Goal: Information Seeking & Learning: Compare options

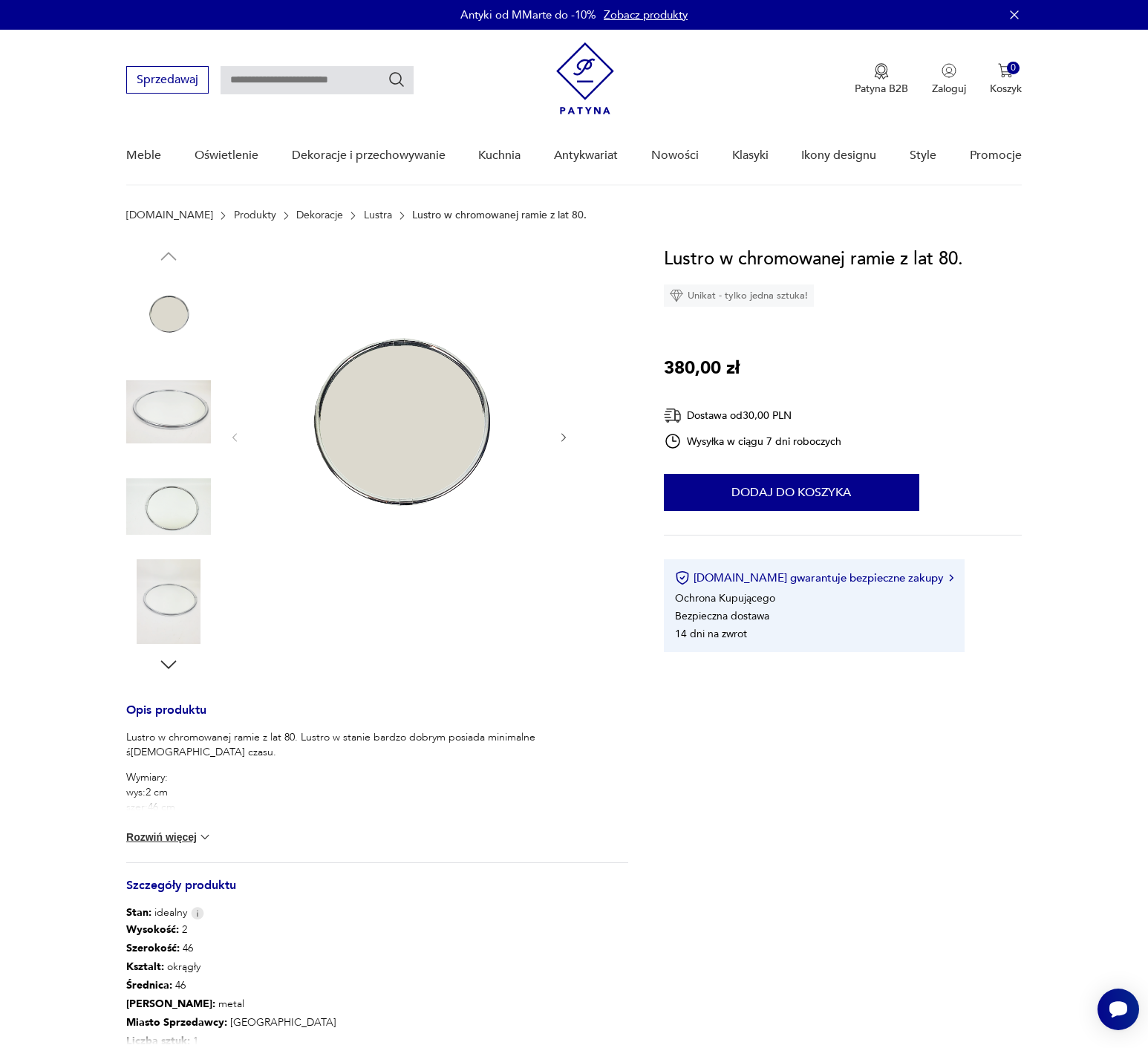
click at [179, 400] on img at bounding box center [168, 412] width 85 height 85
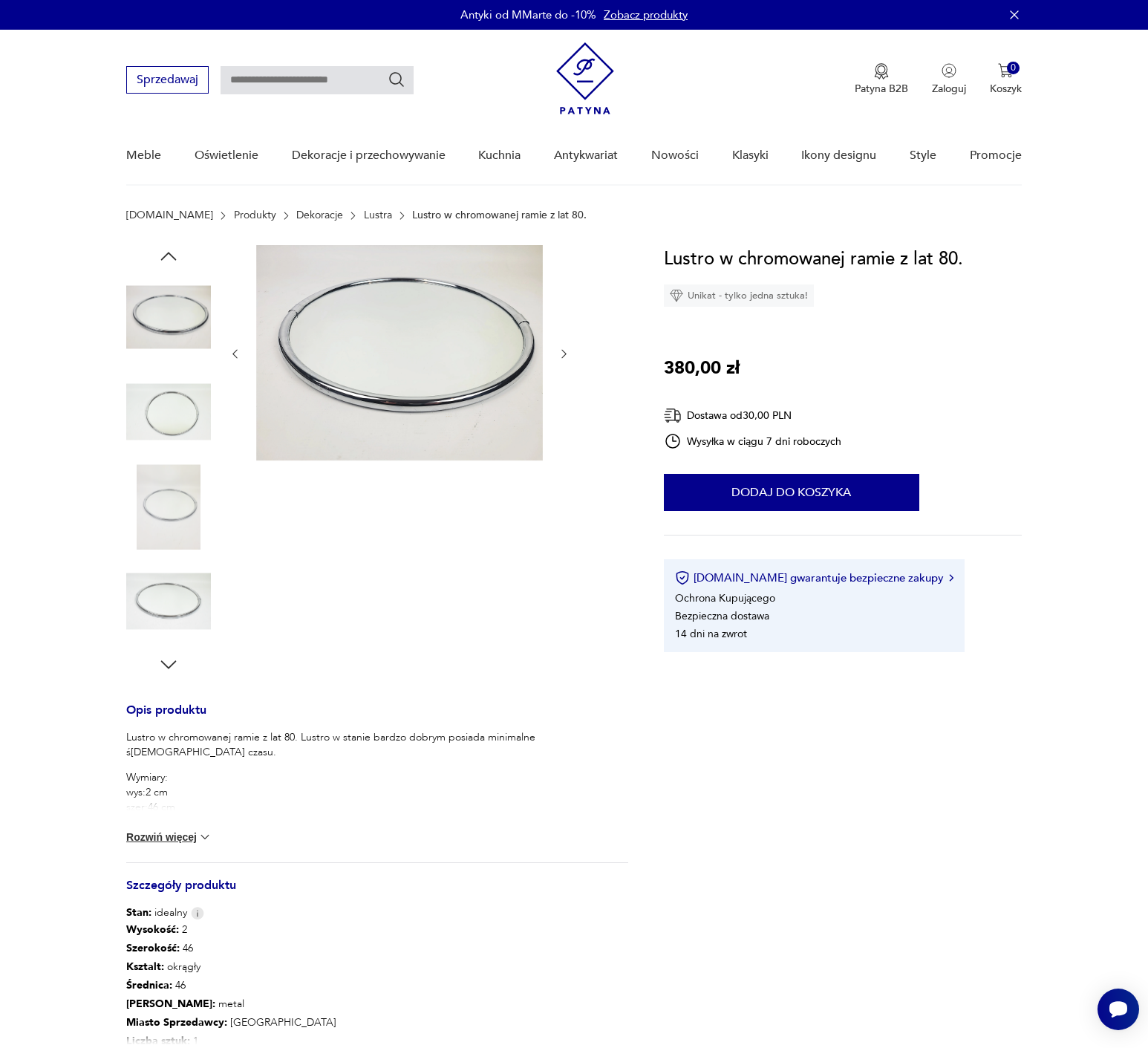
click at [398, 388] on img at bounding box center [400, 353] width 287 height 215
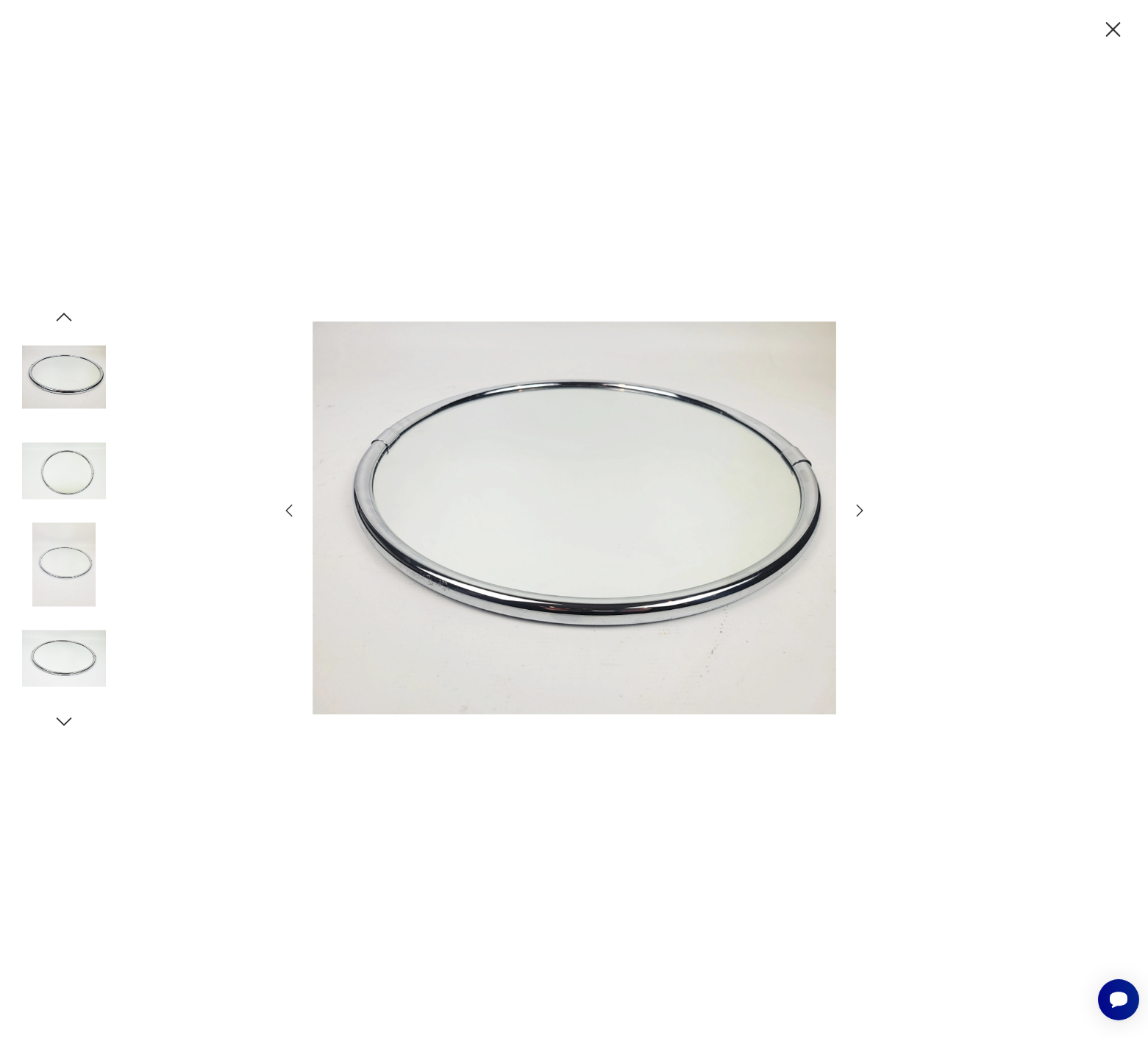
click at [1103, 27] on icon "button" at bounding box center [1113, 30] width 26 height 26
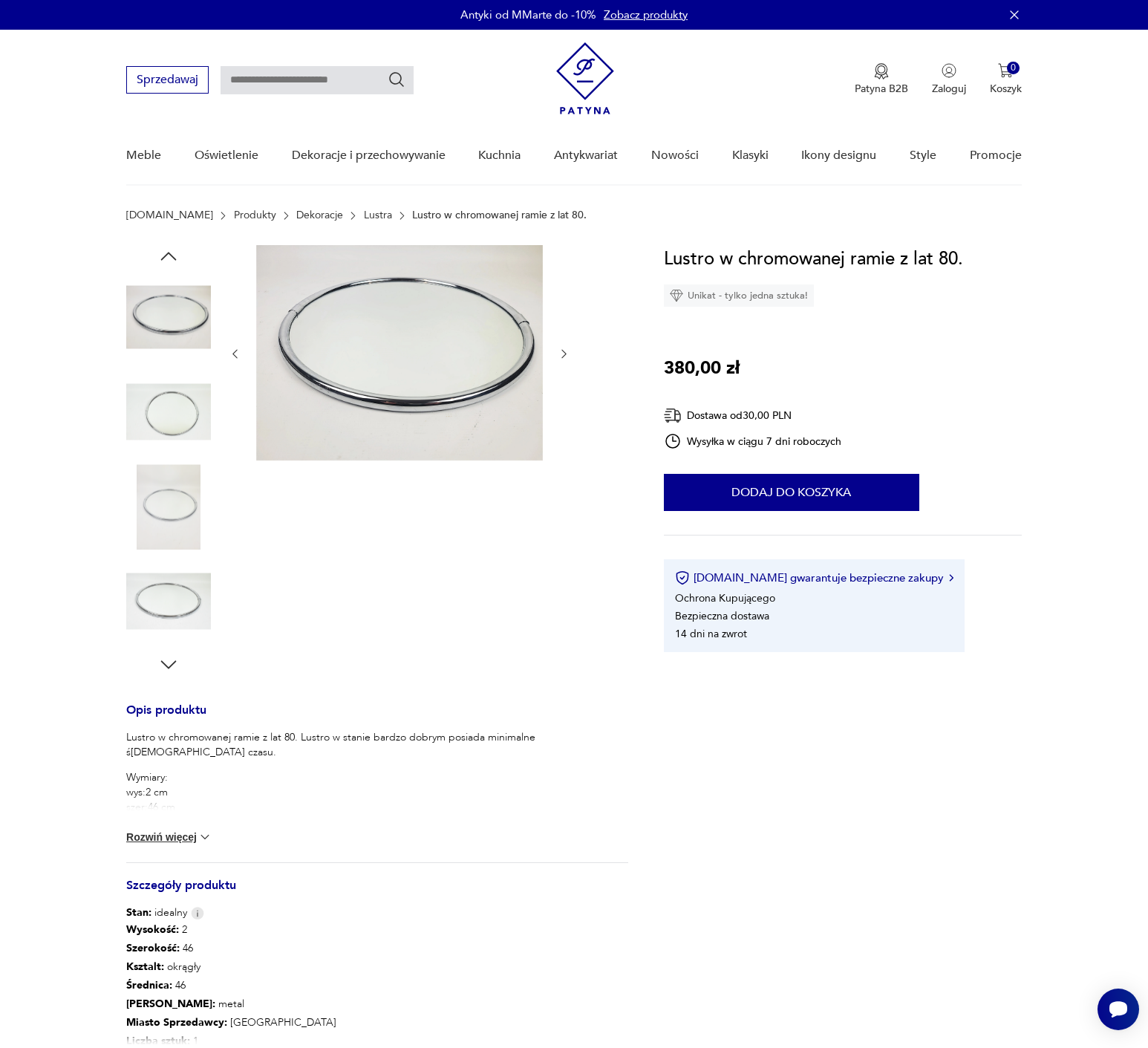
click at [737, 253] on h1 "Lustro w chromowanej ramie z lat 80." at bounding box center [813, 259] width 299 height 29
click at [175, 835] on button "Rozwiń więcej" at bounding box center [169, 836] width 86 height 15
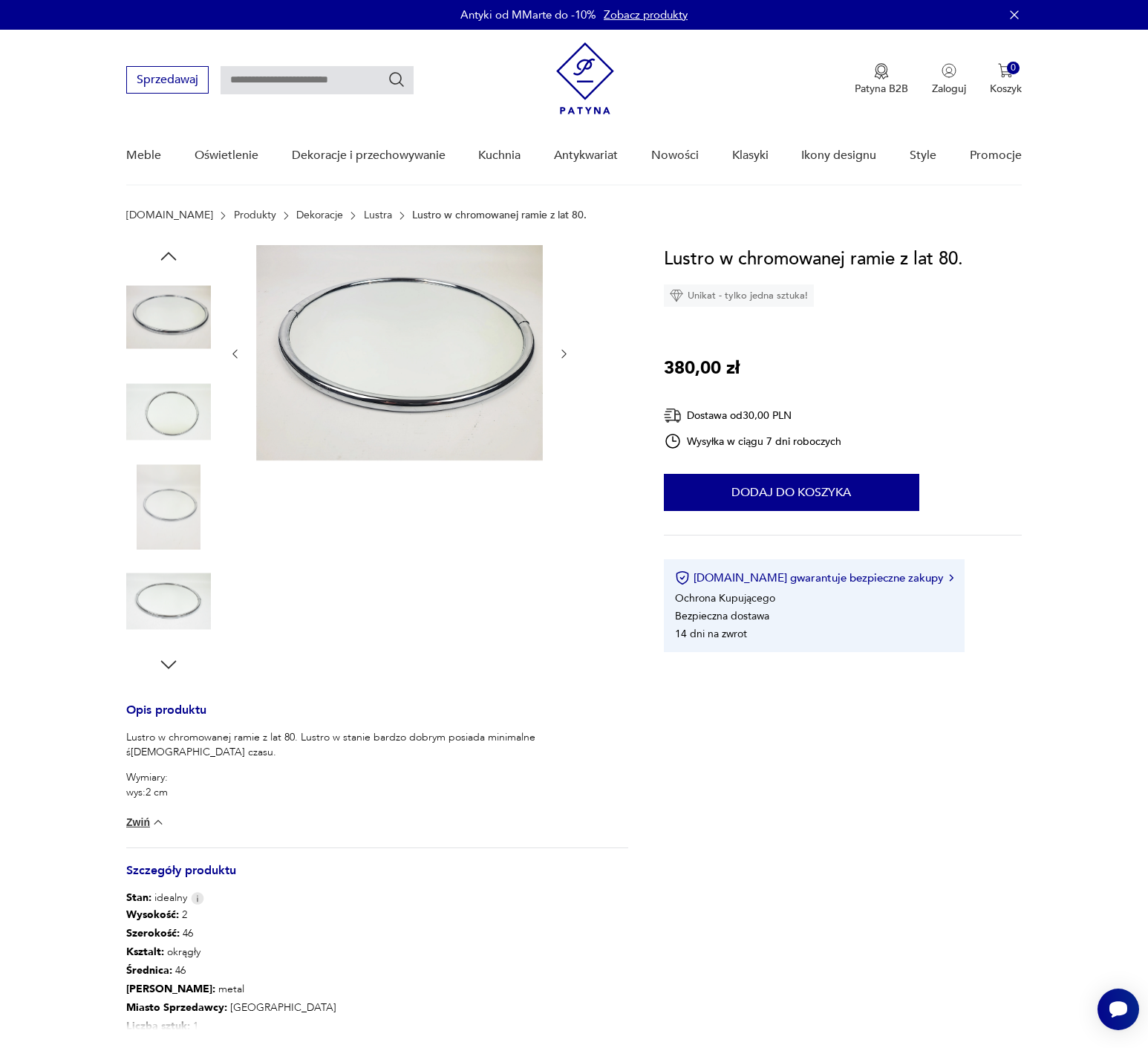
click at [130, 736] on p "Lustro w chromowanej ramie z lat 80. Lustro w stanie bardzo dobrym posiada mini…" at bounding box center [377, 745] width 502 height 29
click at [153, 575] on img at bounding box center [168, 601] width 85 height 85
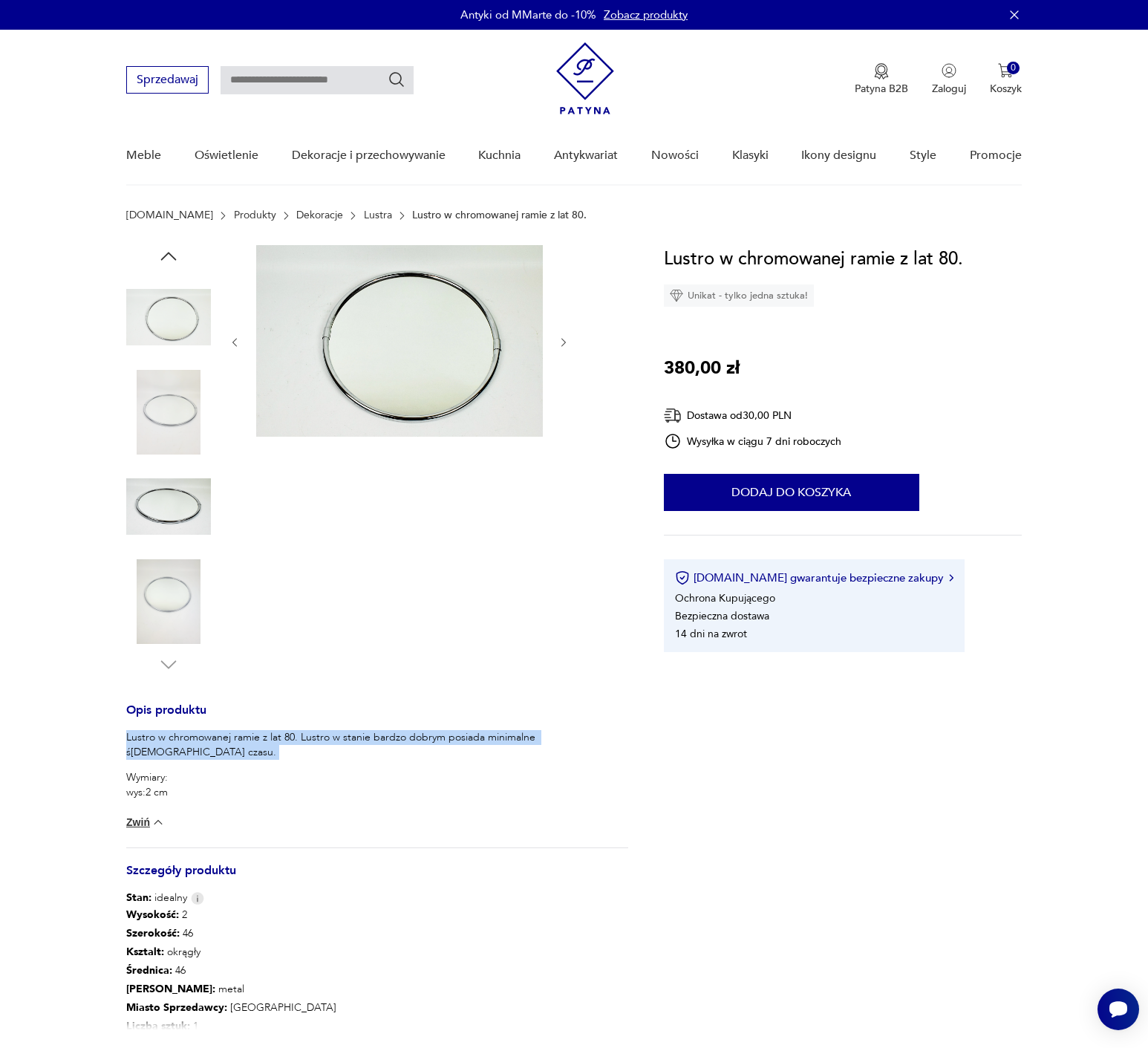
click at [171, 607] on img at bounding box center [168, 601] width 85 height 85
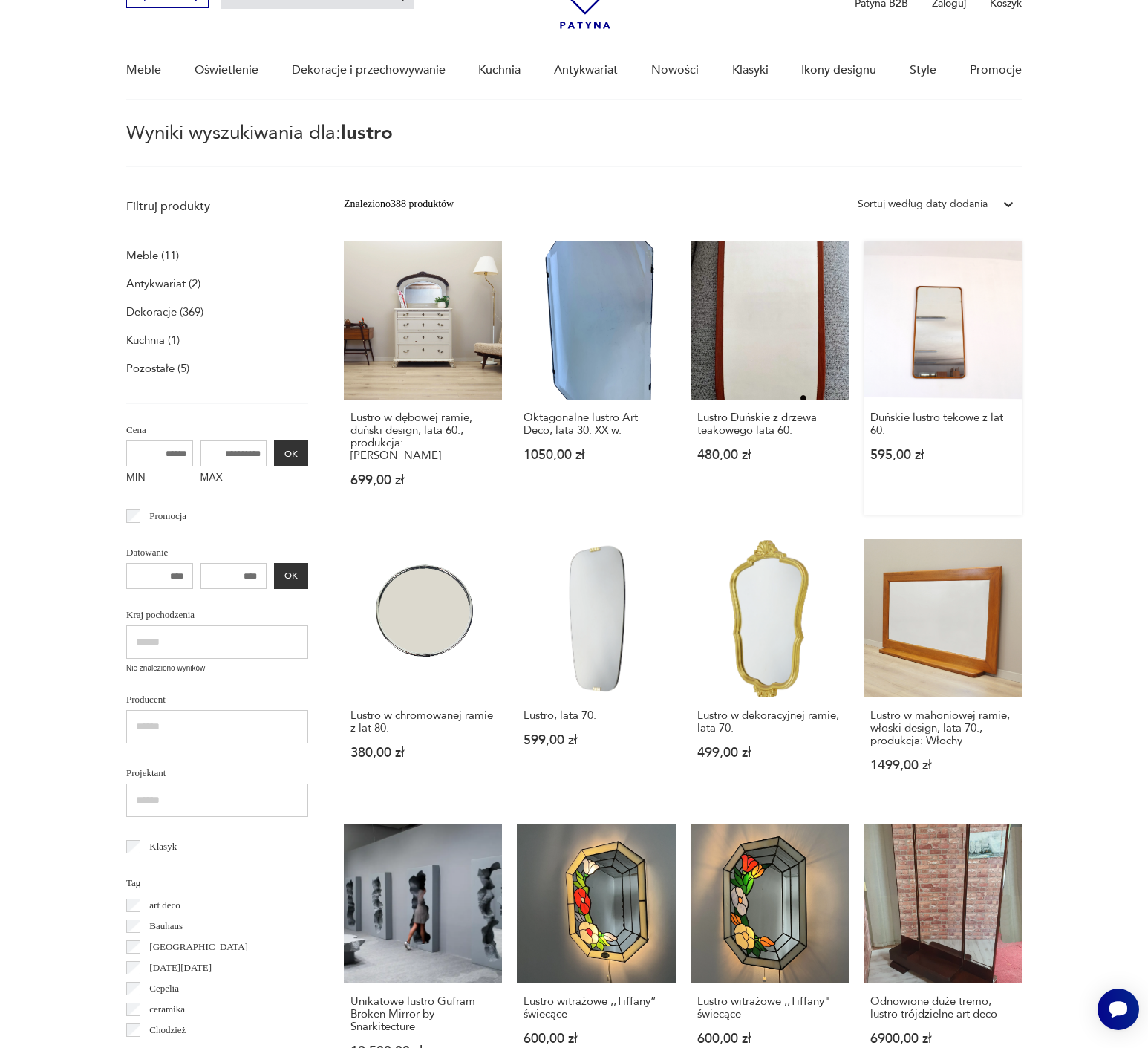
click at [939, 324] on link "Duńskie lustro tekowe z lat 60. 595,00 zł" at bounding box center [942, 378] width 158 height 274
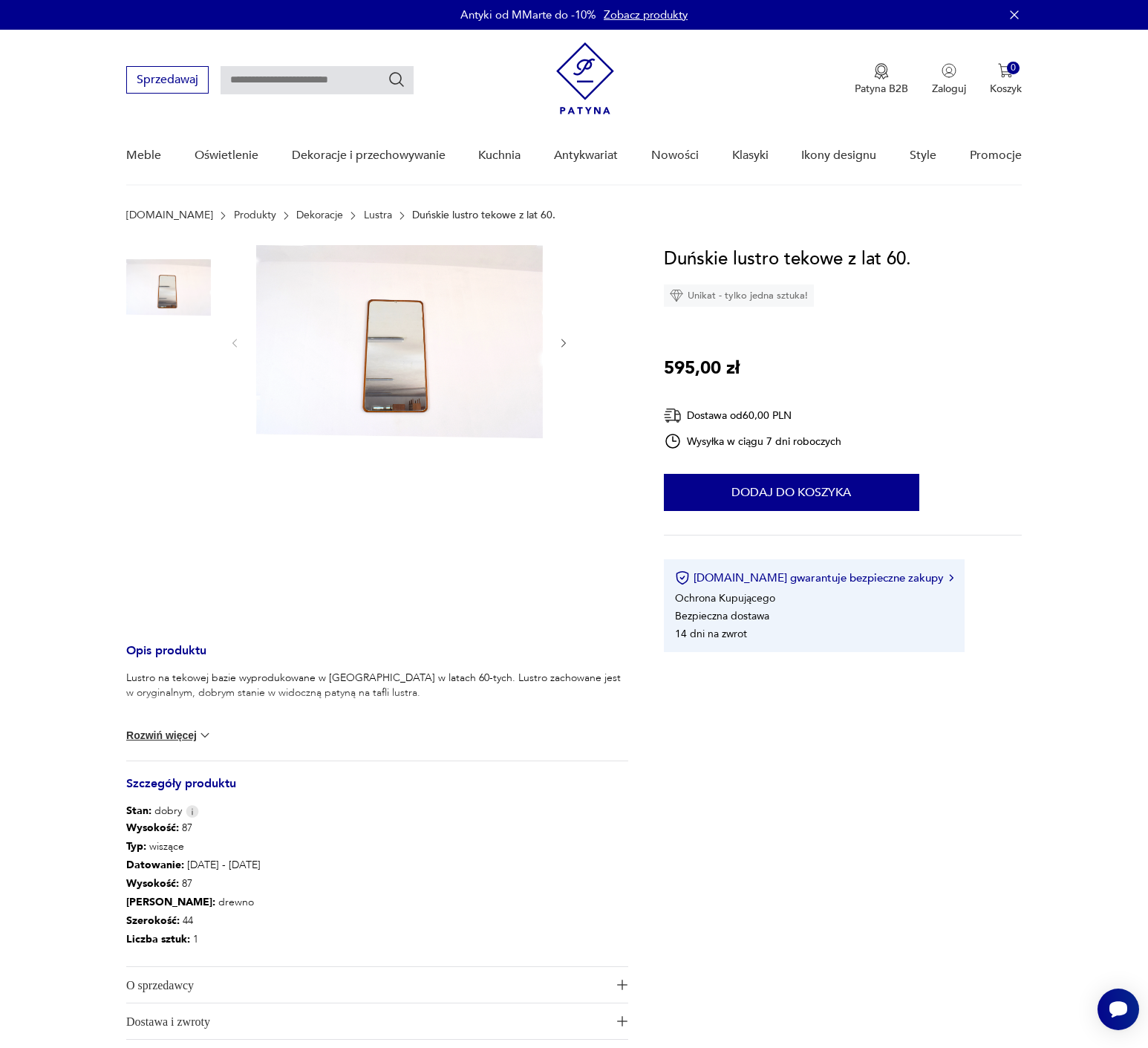
click at [168, 385] on img at bounding box center [168, 383] width 85 height 85
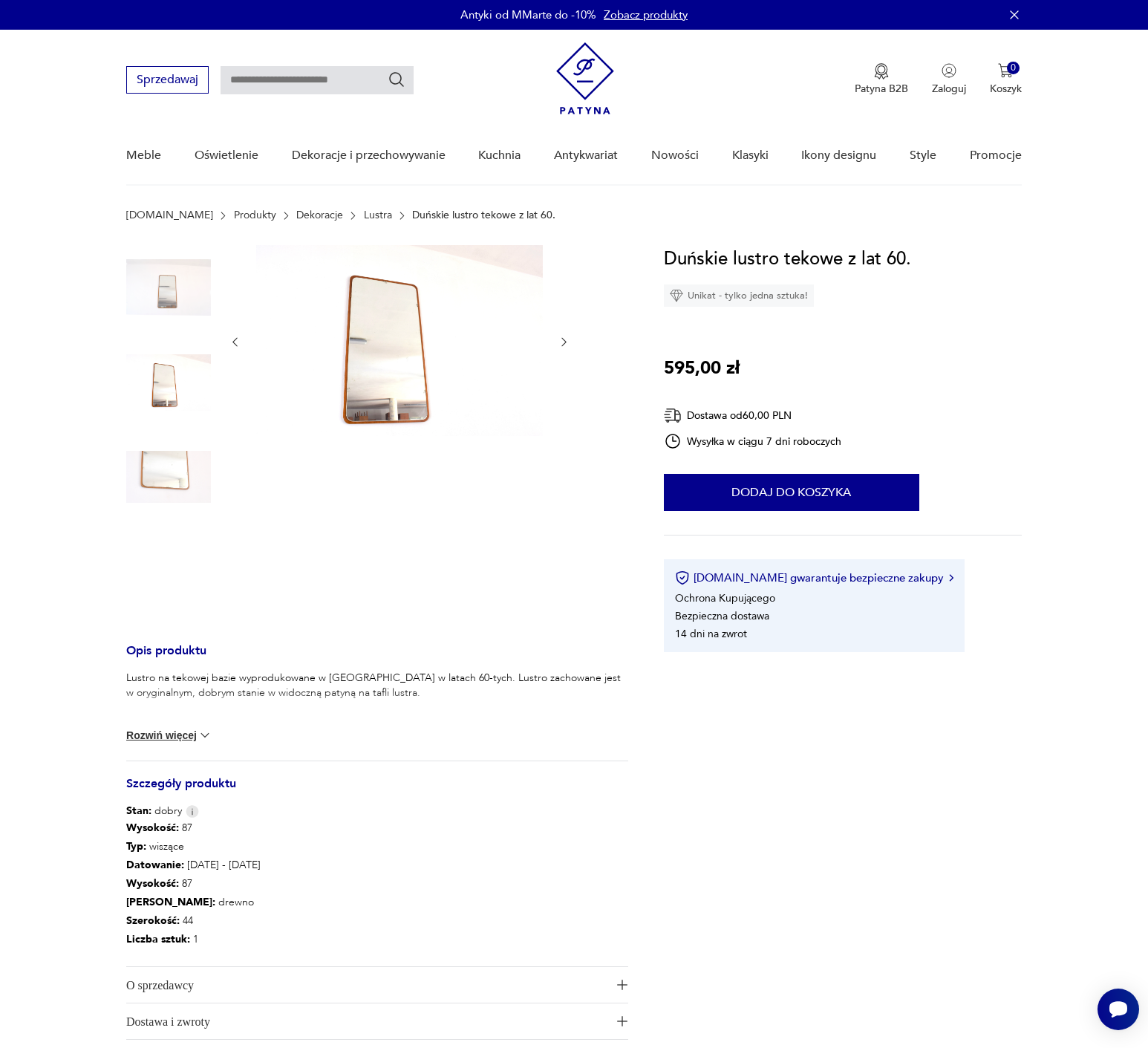
click at [135, 520] on div at bounding box center [168, 478] width 85 height 87
click at [162, 480] on img at bounding box center [168, 477] width 85 height 85
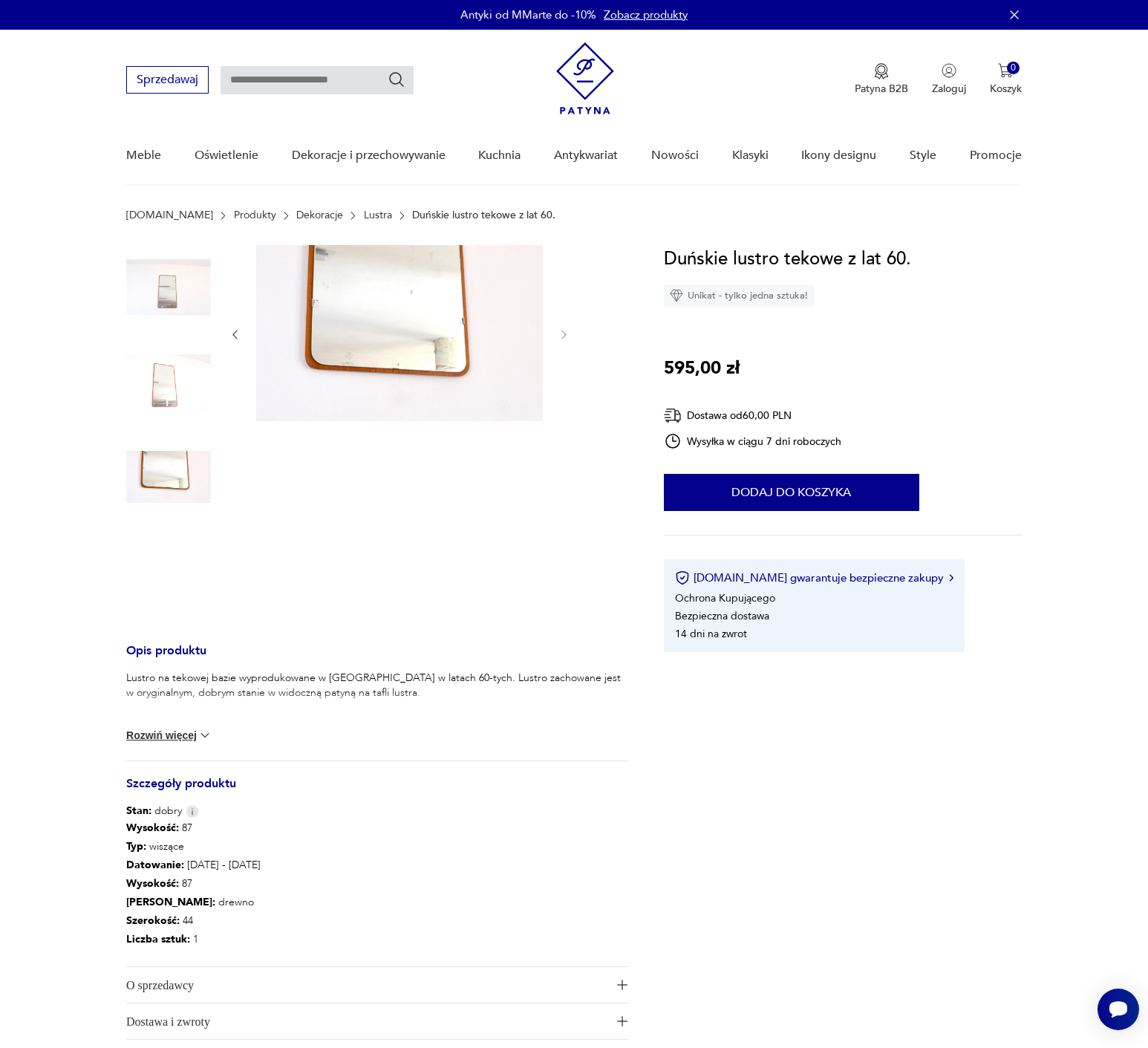
click at [396, 299] on img at bounding box center [400, 333] width 287 height 176
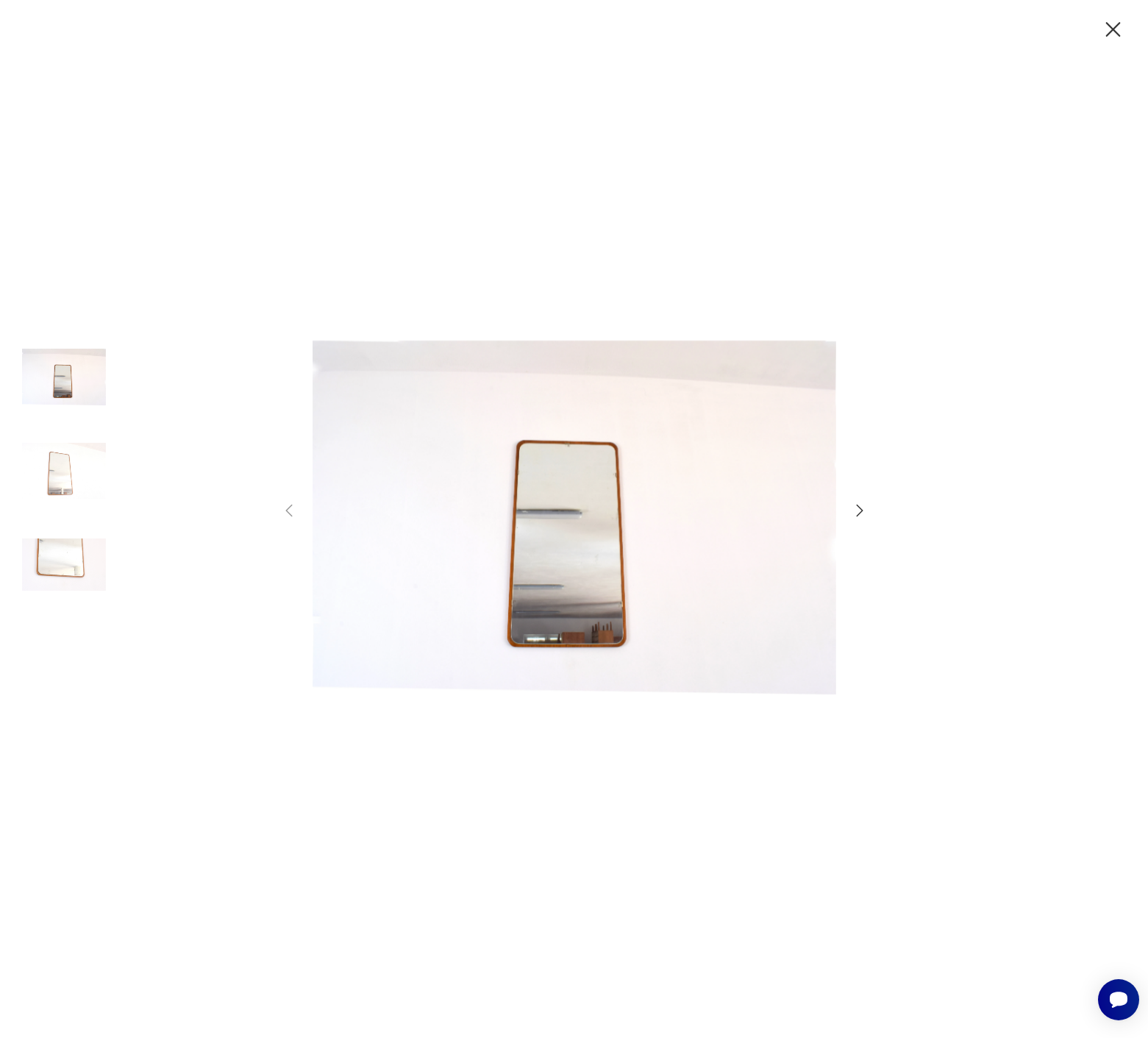
click at [1112, 34] on icon "button" at bounding box center [1113, 30] width 26 height 26
